Goal: Task Accomplishment & Management: Manage account settings

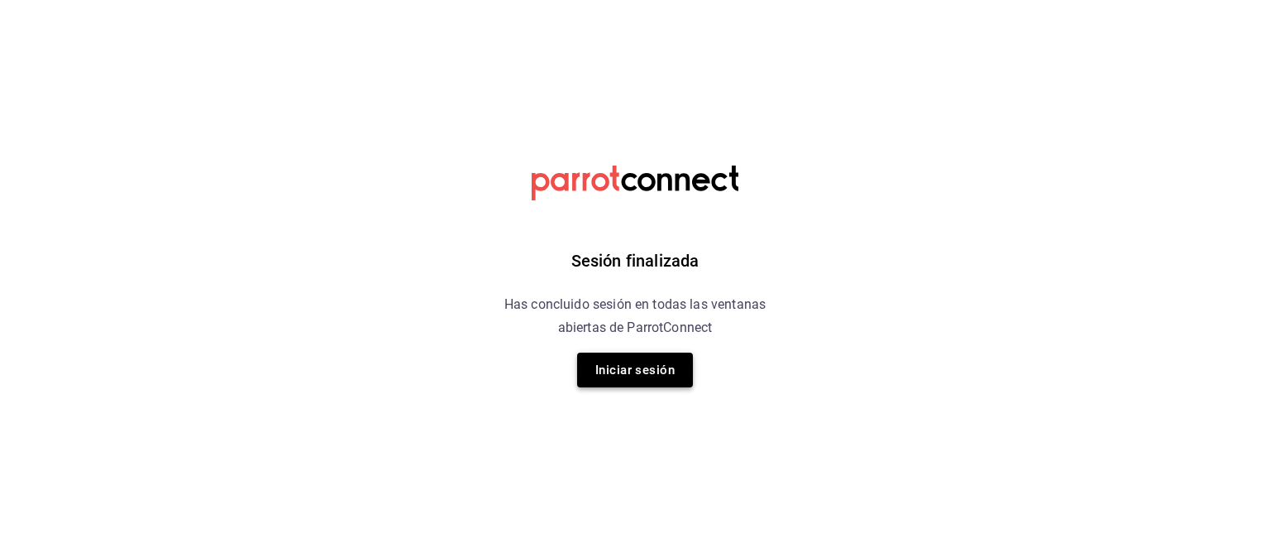
click at [598, 376] on button "Iniciar sesión" at bounding box center [635, 369] width 116 height 35
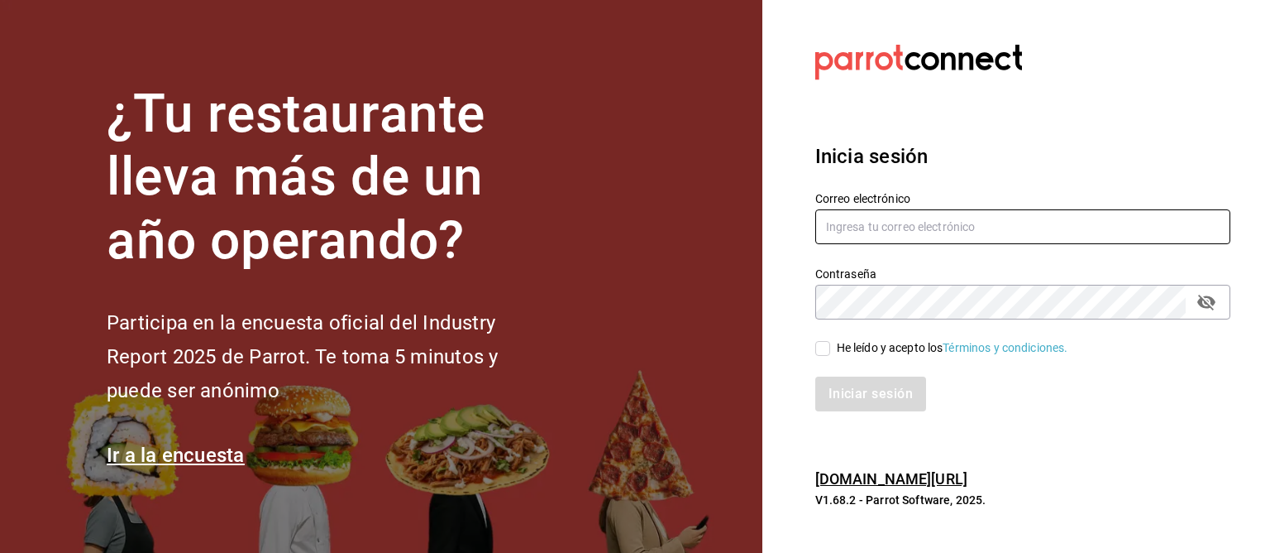
type input "[EMAIL_ADDRESS][DOMAIN_NAME]"
click at [825, 345] on input "He leído y acepto los Términos y condiciones." at bounding box center [823, 348] width 15 height 15
checkbox input "true"
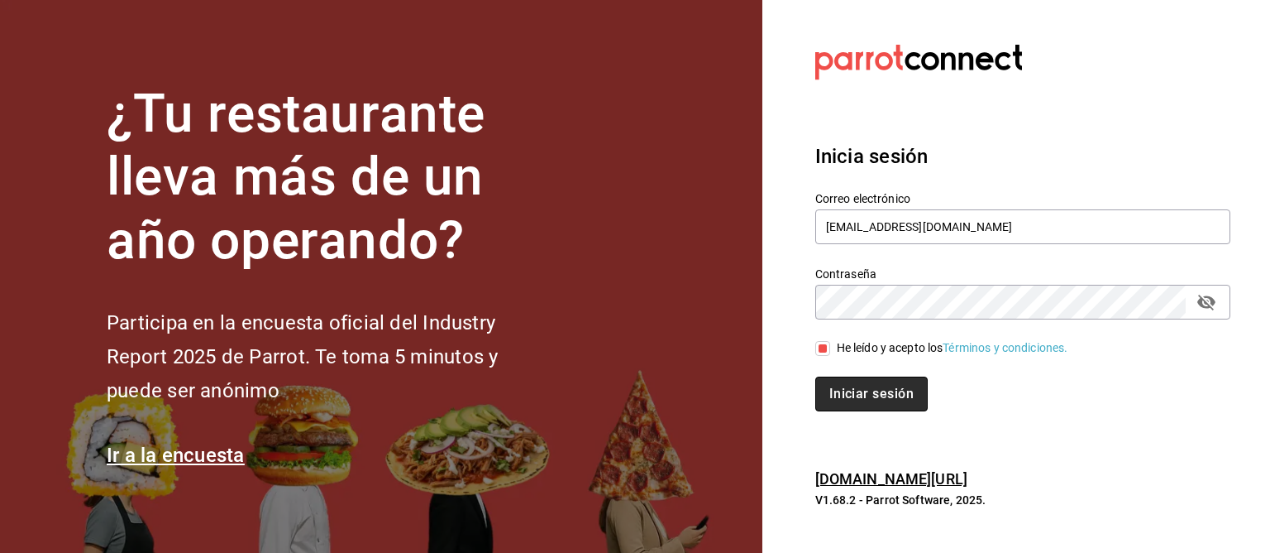
click at [864, 393] on button "Iniciar sesión" at bounding box center [872, 393] width 112 height 35
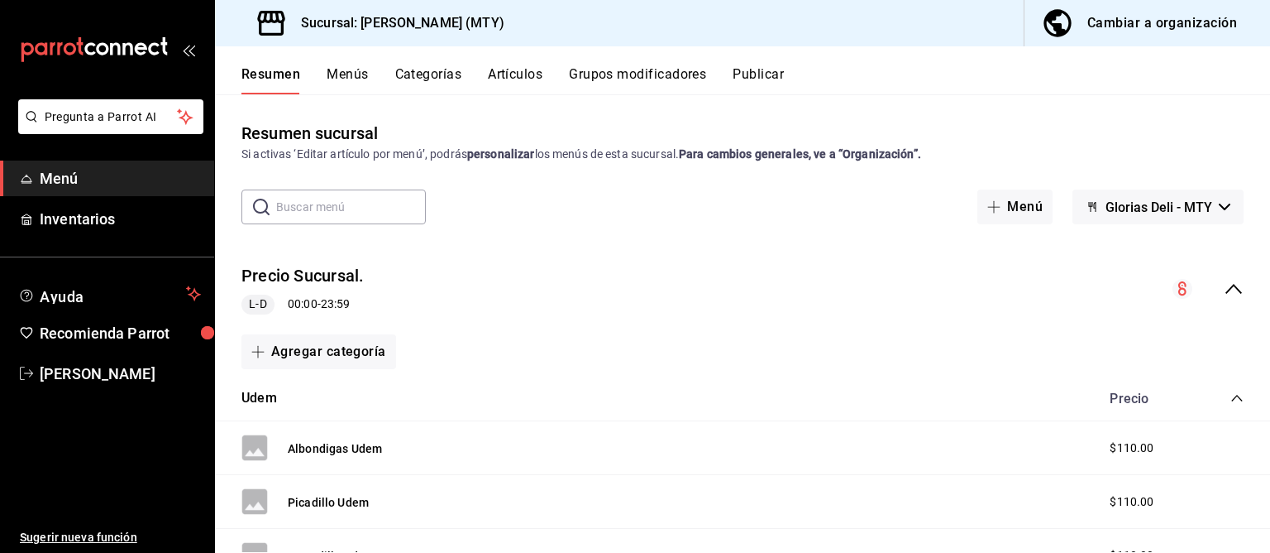
click at [62, 181] on span "Menú" at bounding box center [120, 178] width 161 height 22
click at [84, 231] on link "Inventarios" at bounding box center [107, 219] width 214 height 36
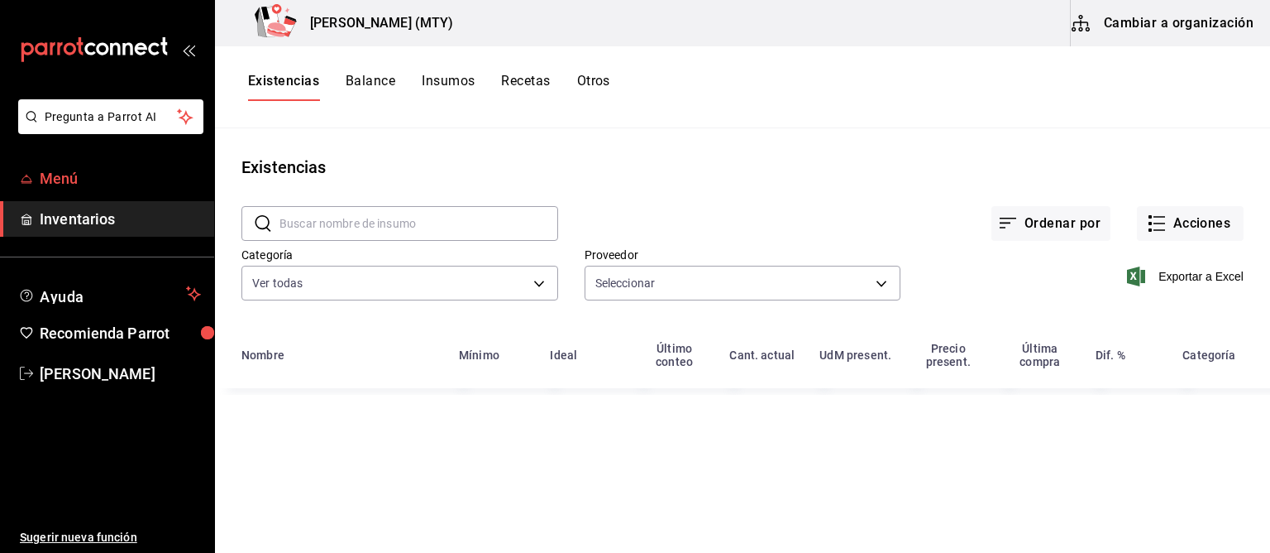
type input "e9491d11-b7f5-4d2e-b952-ee98035ffa0a,df7466d9-5ce5-469a-8092-29c80d17a5cd,7b9e2…"
click at [49, 179] on span "Menú" at bounding box center [120, 178] width 161 height 22
